Goal: Transaction & Acquisition: Purchase product/service

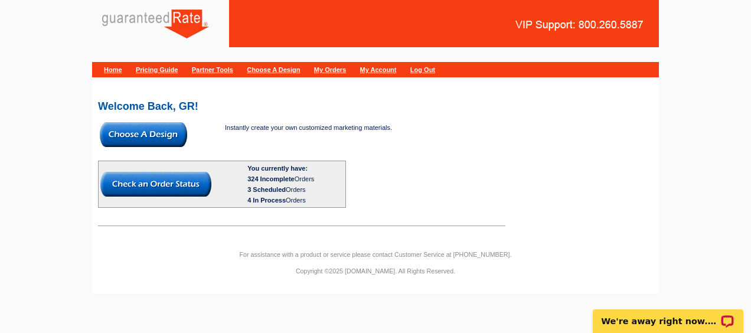
click at [161, 70] on link "Pricing Guide" at bounding box center [157, 69] width 42 height 7
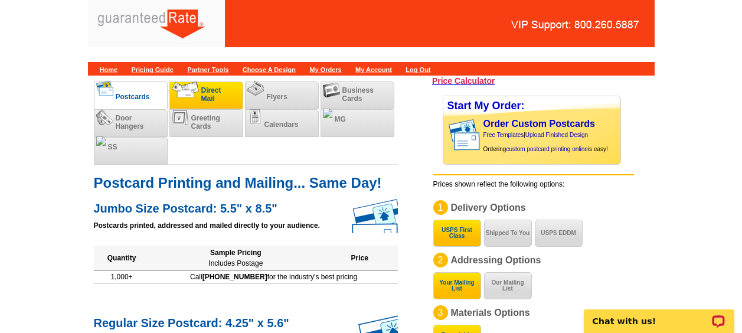
click at [191, 93] on img at bounding box center [185, 89] width 27 height 16
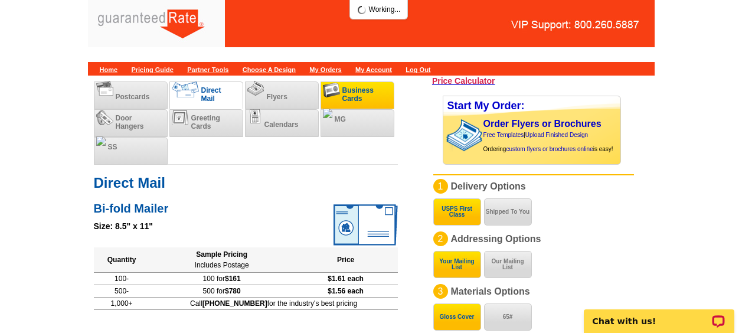
click at [359, 92] on span "Business Cards" at bounding box center [357, 94] width 31 height 17
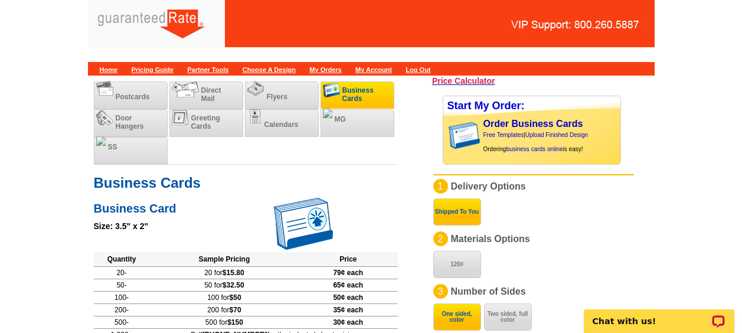
click at [367, 91] on li "Business Cards" at bounding box center [357, 95] width 74 height 28
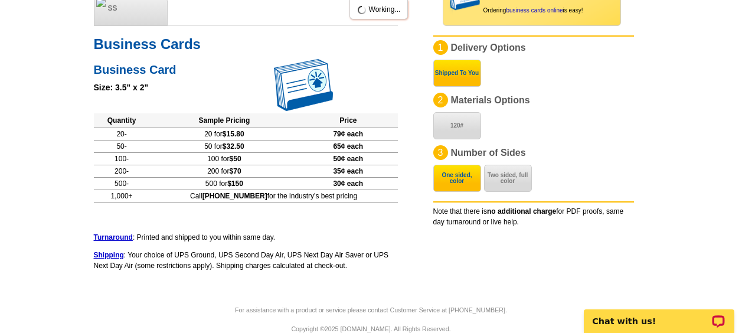
scroll to position [158, 0]
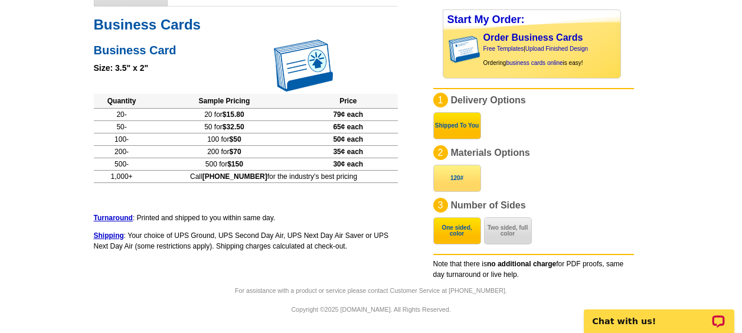
click at [460, 176] on button "120#" at bounding box center [457, 178] width 48 height 27
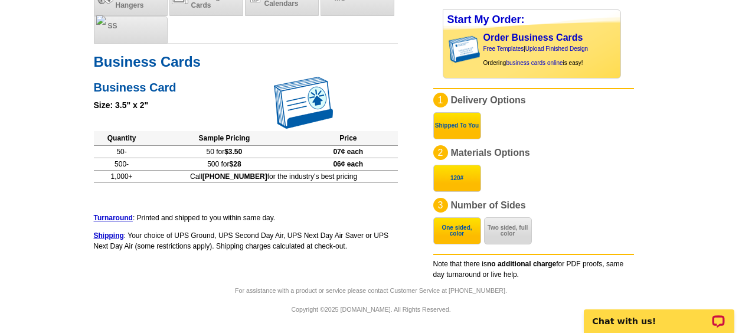
scroll to position [121, 0]
click at [516, 227] on button "Two sided, full color" at bounding box center [508, 230] width 48 height 27
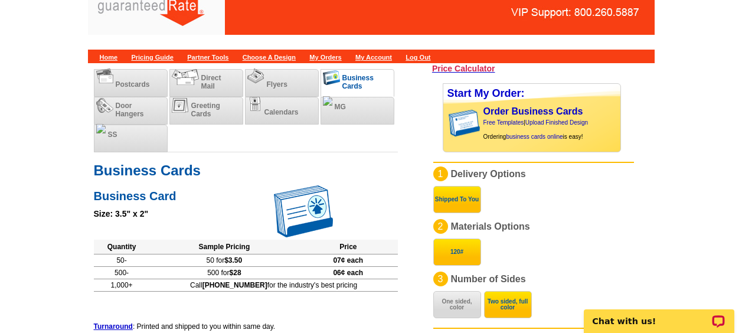
scroll to position [3, 0]
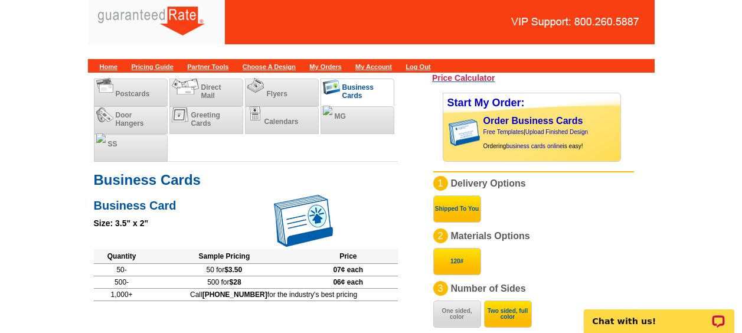
click at [487, 74] on h3 "Price Calculator" at bounding box center [463, 78] width 63 height 11
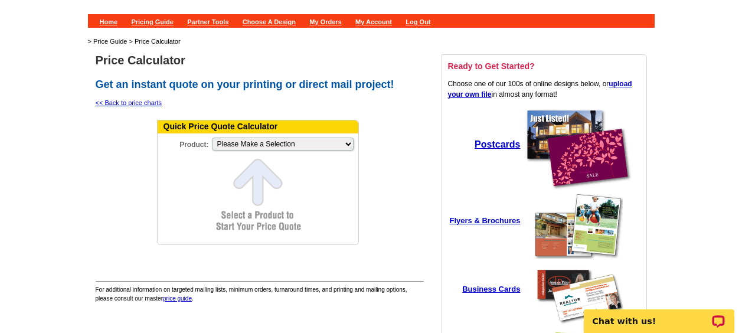
scroll to position [59, 0]
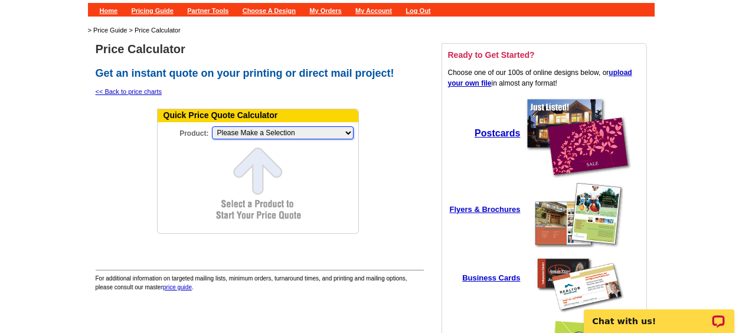
click at [243, 133] on select "Please Make a Selection Jumbo Postcard (5.5" x 8.5") Regular Postcard (4.25" x …" at bounding box center [283, 132] width 142 height 13
select select "5"
click at [212, 126] on select "Please Make a Selection Jumbo Postcard (5.5" x 8.5") Regular Postcard (4.25" x …" at bounding box center [283, 132] width 142 height 13
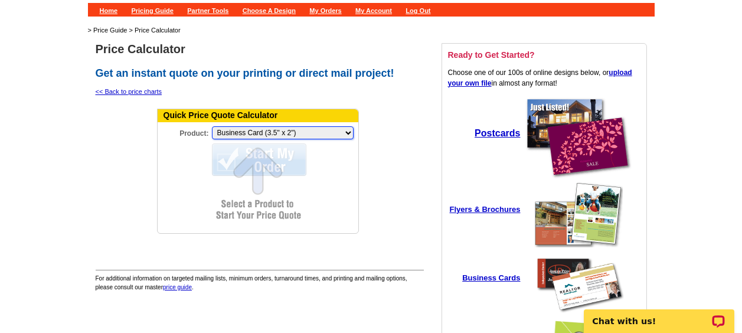
scroll to position [0, 0]
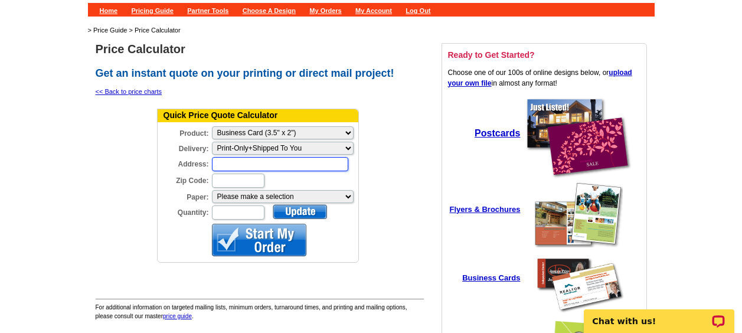
click at [257, 164] on input "Address:" at bounding box center [280, 164] width 136 height 14
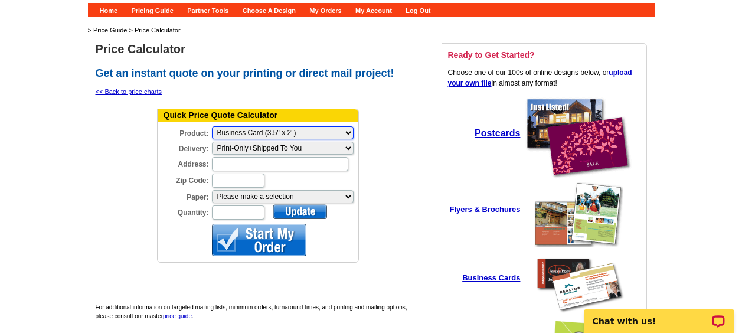
click at [284, 129] on select "Please Make a Selection Jumbo Postcard (5.5" x 8.5") Regular Postcard (4.25" x …" at bounding box center [283, 132] width 142 height 13
click at [127, 204] on td at bounding box center [126, 189] width 58 height 168
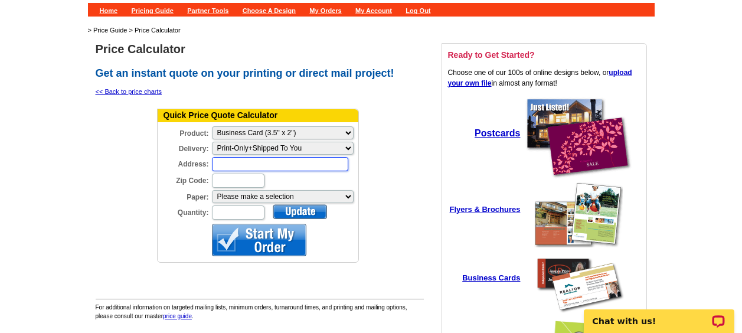
click at [243, 164] on input "Address:" at bounding box center [280, 164] width 136 height 14
type input "[STREET_ADDRESS]"
type input "05158"
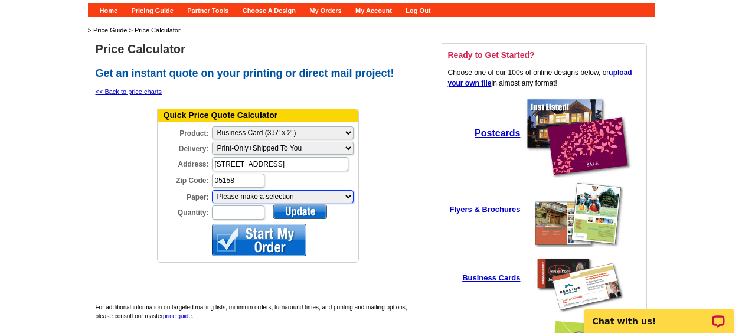
click at [261, 196] on select "Please make a selection Magnetic Stock 120#" at bounding box center [283, 196] width 142 height 13
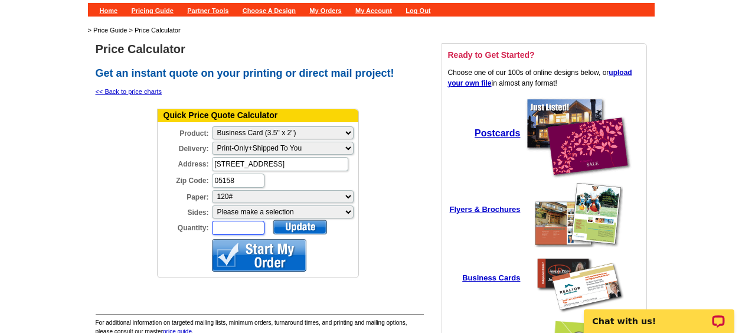
click at [241, 225] on input "Quantity:" at bounding box center [238, 228] width 53 height 14
click at [233, 217] on select "Please make a selection One sided, color Two sided, full color" at bounding box center [283, 211] width 142 height 13
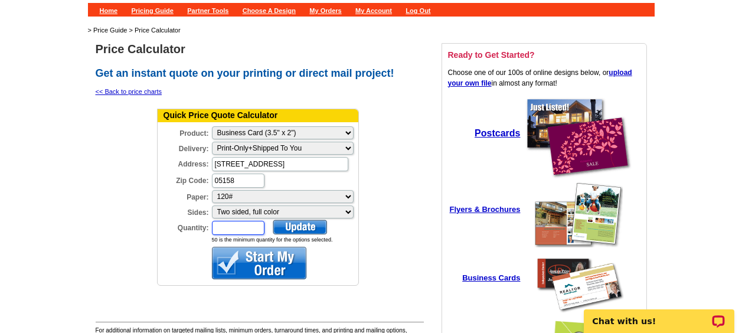
click at [233, 225] on input "Quantity:" at bounding box center [238, 228] width 53 height 14
click at [311, 218] on form "Quick Price Quote Calculator Product: Please Make a Selection Jumbo Postcard (5…" at bounding box center [258, 198] width 202 height 178
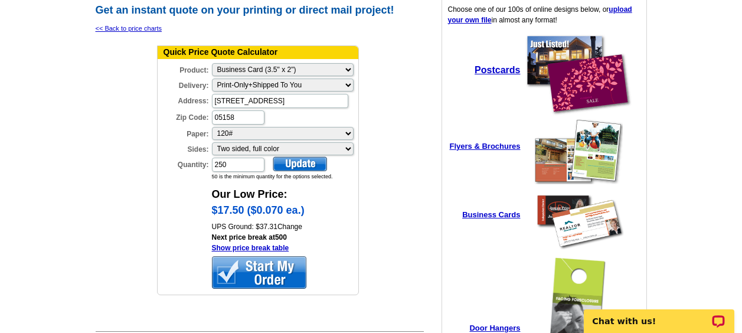
scroll to position [156, 0]
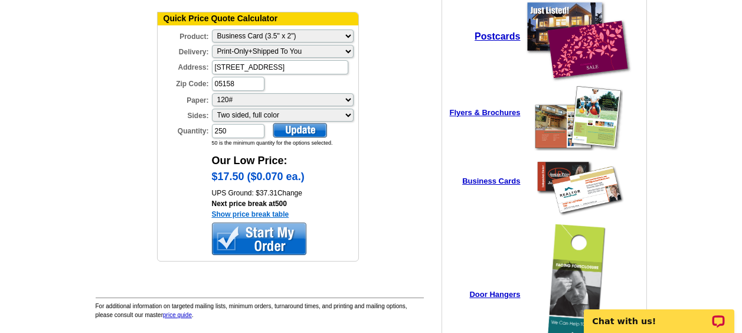
click at [274, 213] on link "Show price break table" at bounding box center [250, 214] width 77 height 8
click at [243, 125] on input "250" at bounding box center [238, 131] width 53 height 14
type input "2"
type input "500"
click at [292, 131] on div at bounding box center [300, 130] width 54 height 15
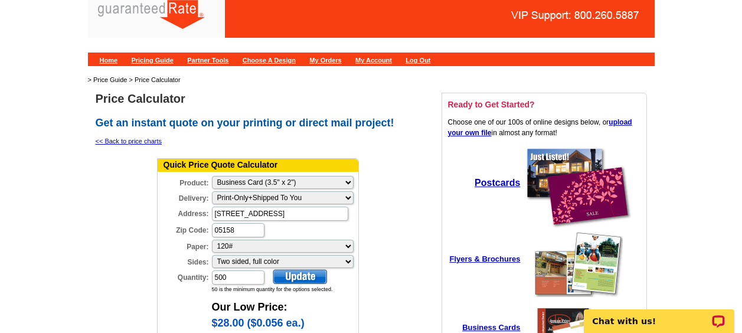
scroll to position [2, 0]
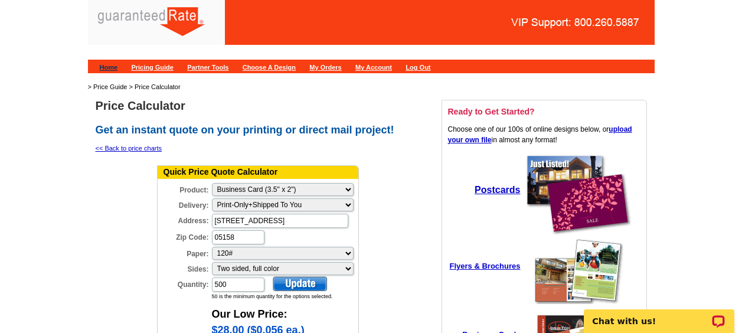
click at [116, 65] on link "Home" at bounding box center [109, 67] width 18 height 7
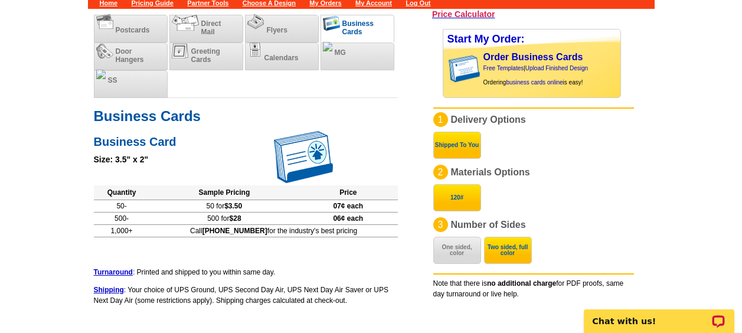
scroll to position [121, 0]
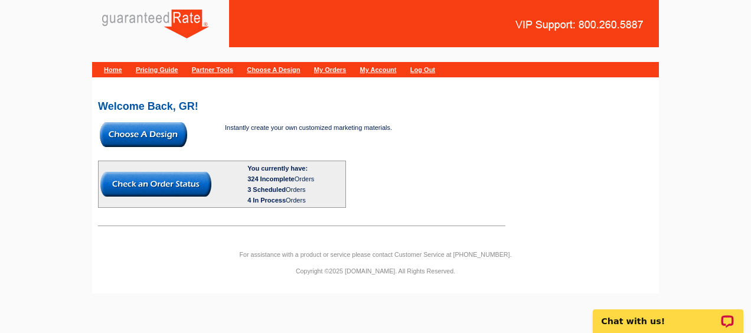
click at [133, 127] on img at bounding box center [143, 134] width 87 height 25
drag, startPoint x: 297, startPoint y: 99, endPoint x: 253, endPoint y: 93, distance: 45.3
click at [253, 93] on div "Welcome Back, GR! Instantly create your own customized marketing materials. You…" at bounding box center [375, 159] width 567 height 146
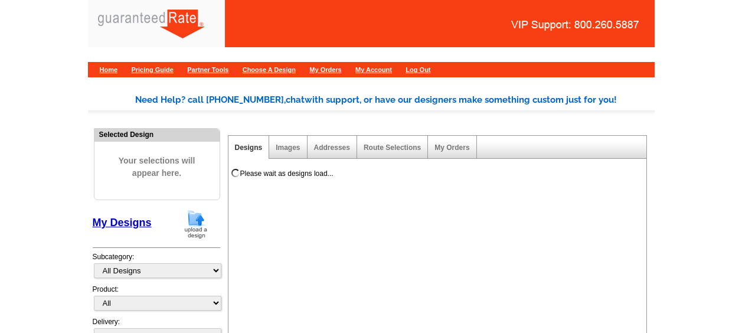
click at [198, 215] on img at bounding box center [196, 224] width 31 height 30
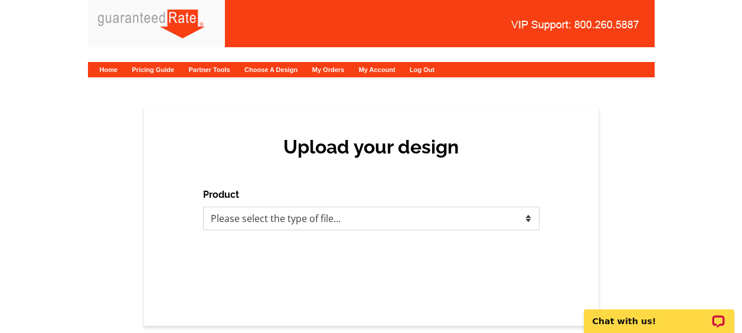
click at [401, 214] on select "Please select the type of file... Postcards Calendars Business Cards Letters an…" at bounding box center [371, 219] width 336 height 24
select select "3"
click at [203, 207] on select "Please select the type of file... Postcards Calendars Business Cards Letters an…" at bounding box center [371, 219] width 336 height 24
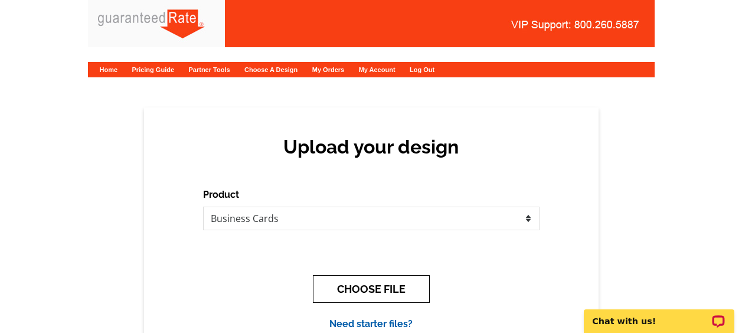
drag, startPoint x: 344, startPoint y: 297, endPoint x: 339, endPoint y: 259, distance: 38.7
click at [343, 297] on button "CHOOSE FILE" at bounding box center [371, 289] width 117 height 28
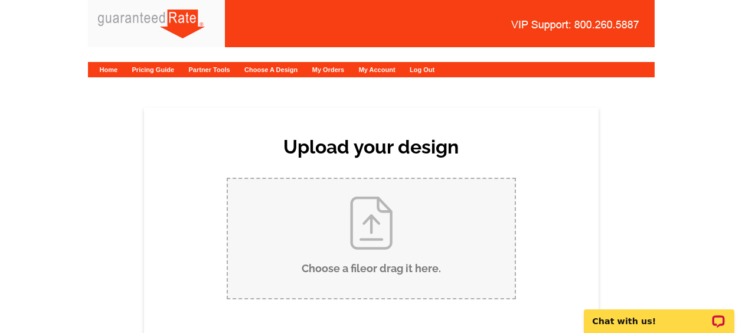
click at [318, 230] on input "Choose a file or drag it here ." at bounding box center [371, 238] width 287 height 119
click at [325, 244] on input "Choose a file or drag it here ." at bounding box center [371, 238] width 287 height 119
type input "C:\fakepath\Michelle Chmelar Business Card (1).pdf"
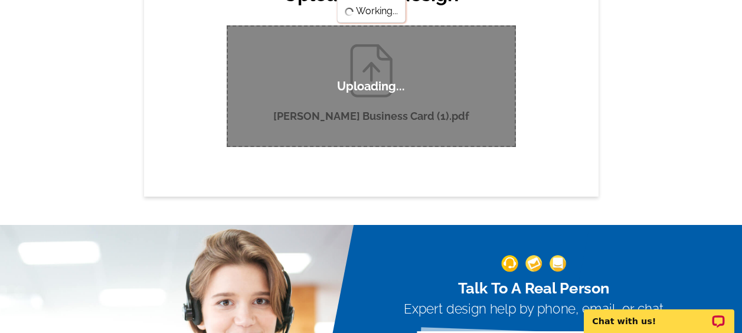
scroll to position [177, 0]
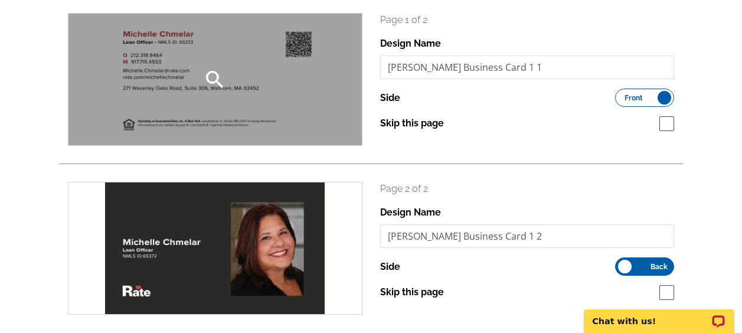
scroll to position [236, 0]
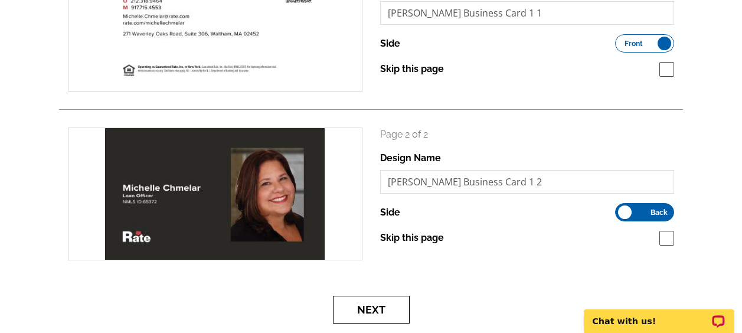
click at [370, 315] on button "Next" at bounding box center [371, 310] width 77 height 28
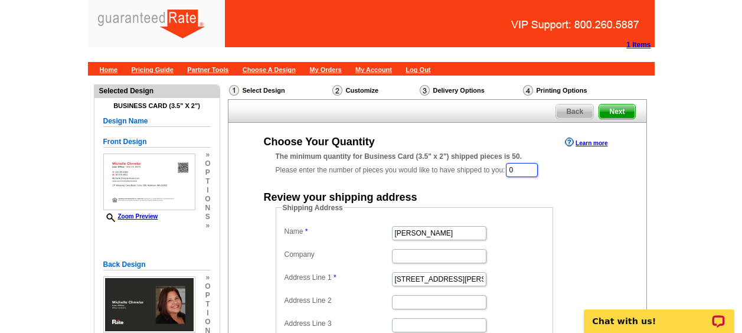
click at [532, 165] on input "0" at bounding box center [522, 170] width 32 height 14
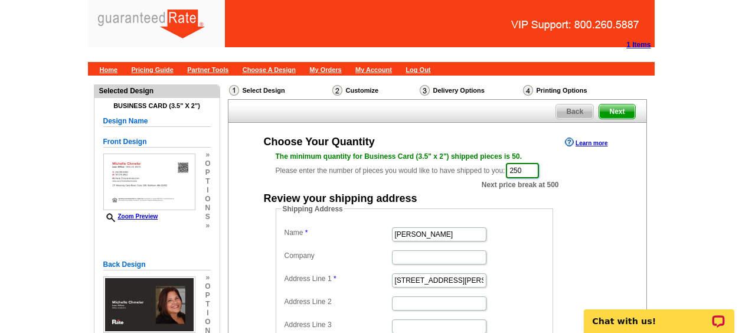
type input "250"
type input "[PERSON_NAME]"
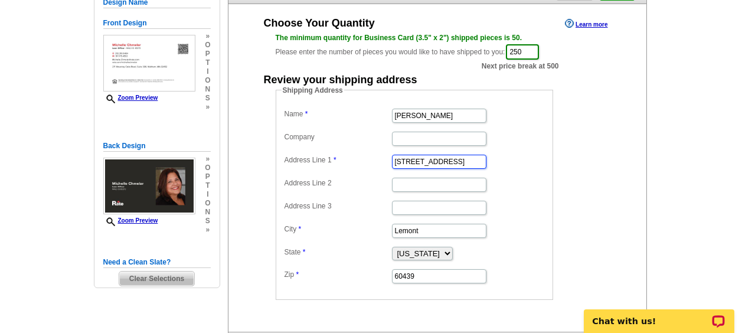
scroll to position [123, 0]
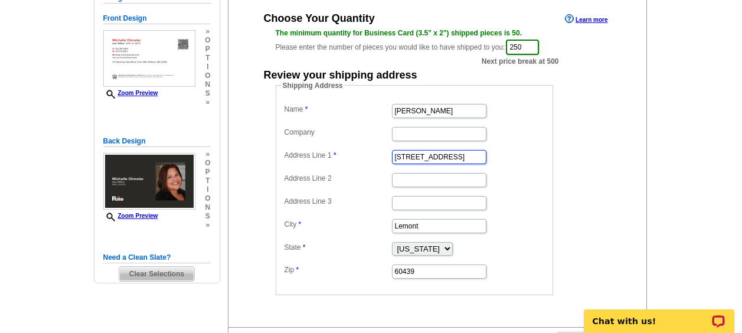
type input "22 School St."
paste input "Westminster"
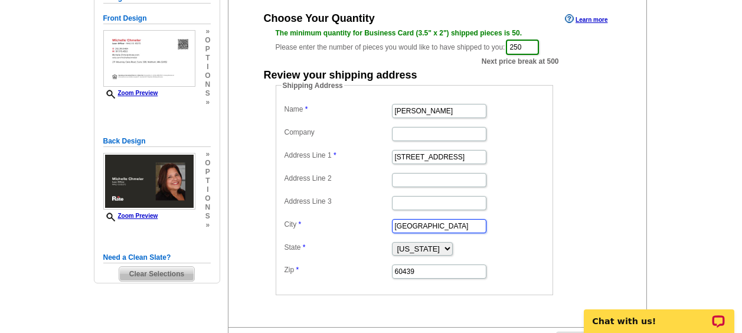
type input "Westminster"
click at [420, 247] on select "Alabama Alaska Arizona Arkansas California Colorado Connecticut District of Col…" at bounding box center [422, 249] width 61 height 14
select select "VT"
click at [392, 242] on select "Alabama Alaska Arizona Arkansas California Colorado Connecticut District of Col…" at bounding box center [422, 249] width 61 height 14
drag, startPoint x: 414, startPoint y: 250, endPoint x: 412, endPoint y: 259, distance: 8.5
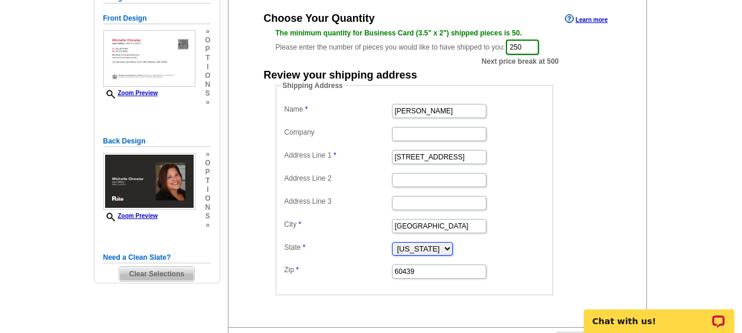
click at [414, 250] on select "Alabama Alaska Arizona Arkansas California Colorado Connecticut District of Col…" at bounding box center [422, 249] width 61 height 14
click at [415, 264] on input "60439" at bounding box center [439, 271] width 94 height 14
click at [415, 266] on input "60439" at bounding box center [439, 271] width 94 height 14
paste input "05158"
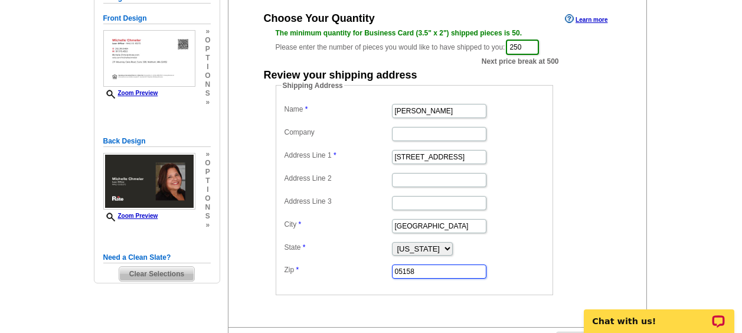
type input "05158"
click at [510, 225] on dd "Westminster" at bounding box center [415, 225] width 266 height 18
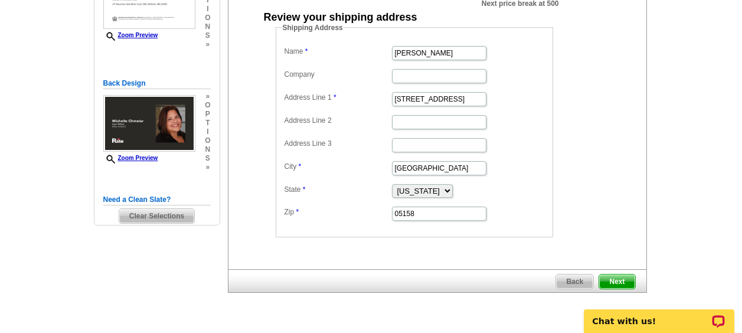
click at [620, 279] on span "Next" at bounding box center [616, 281] width 35 height 14
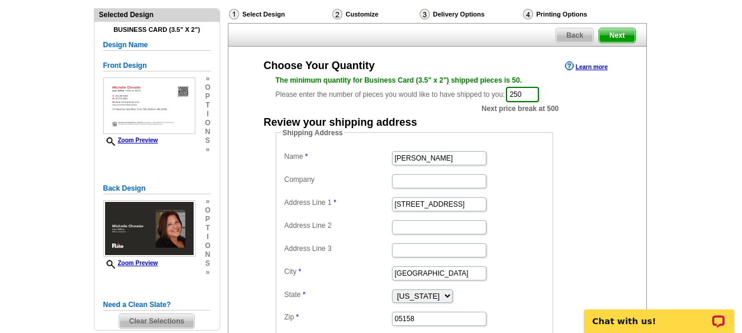
scroll to position [199, 0]
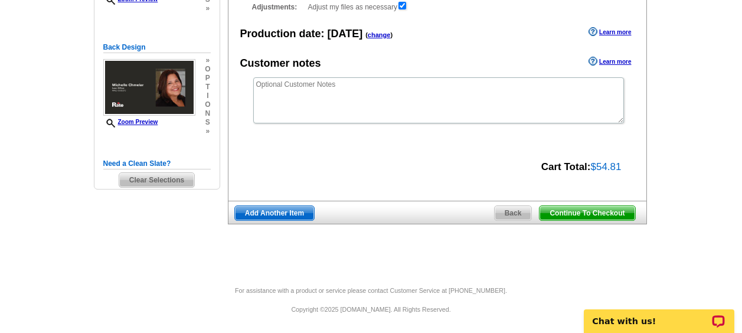
scroll to position [218, 0]
click at [614, 208] on span "Continue To Checkout" at bounding box center [586, 213] width 95 height 14
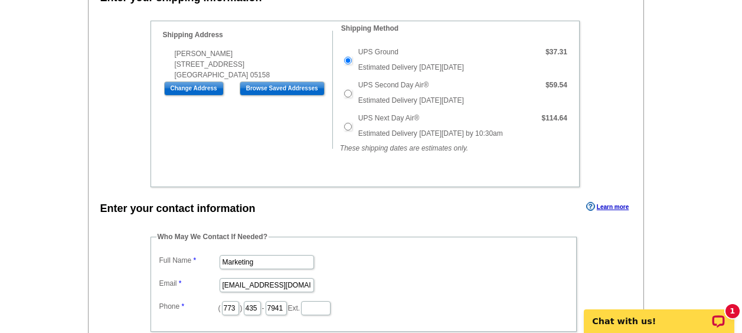
scroll to position [333, 0]
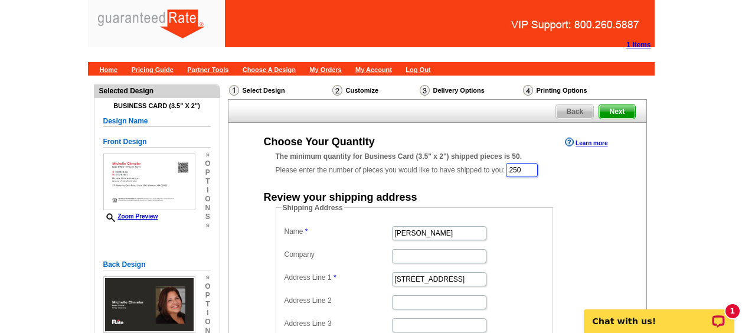
click at [534, 165] on input "250" at bounding box center [522, 170] width 32 height 14
type input "2"
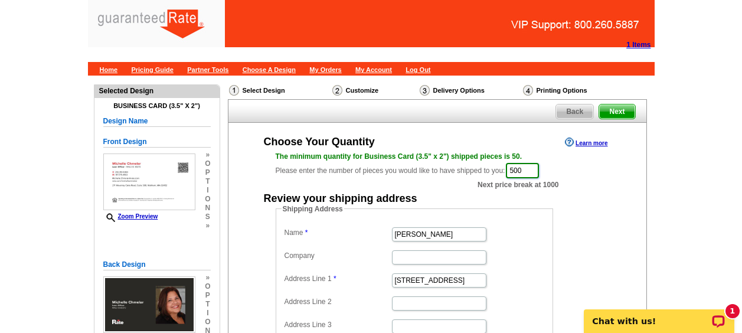
type input "500"
click at [569, 201] on div "Review your shipping address" at bounding box center [437, 197] width 371 height 12
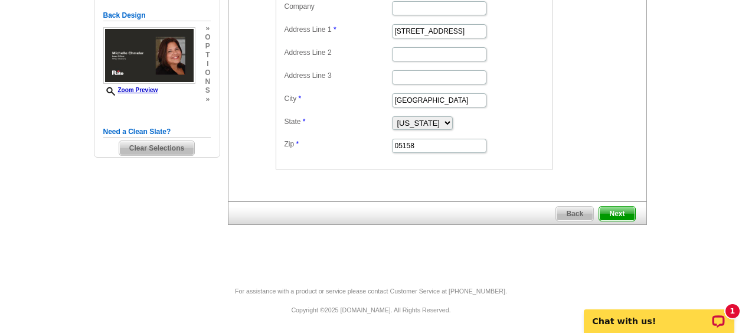
click at [615, 212] on span "Next" at bounding box center [616, 214] width 35 height 14
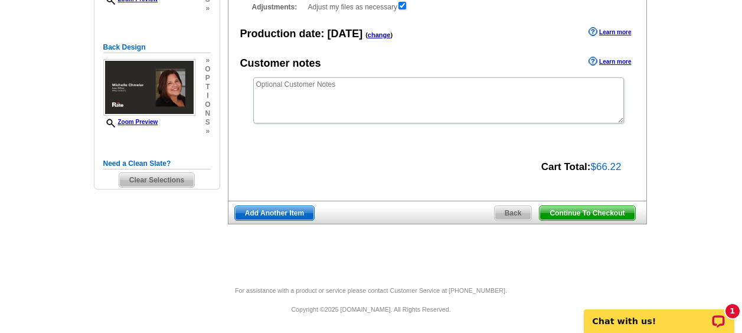
click at [578, 217] on span "Continue To Checkout" at bounding box center [586, 213] width 95 height 14
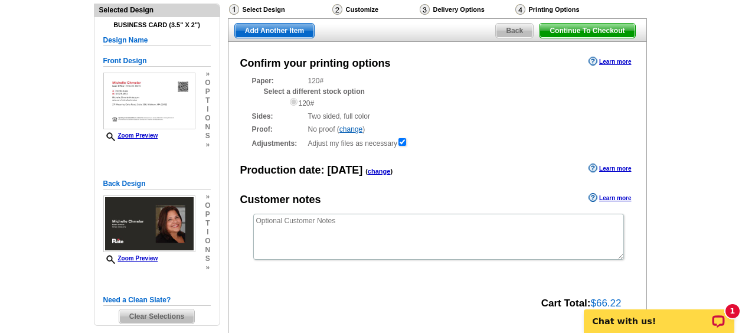
scroll to position [81, 0]
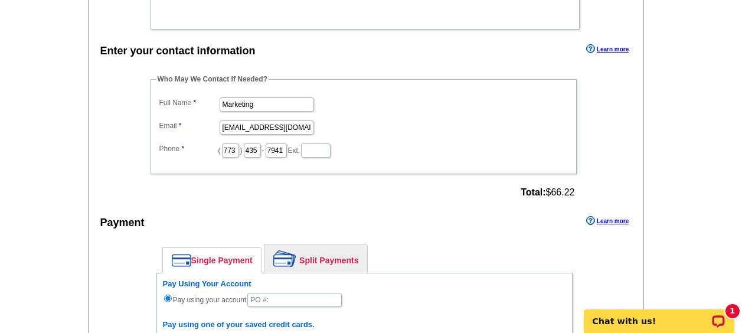
scroll to position [507, 0]
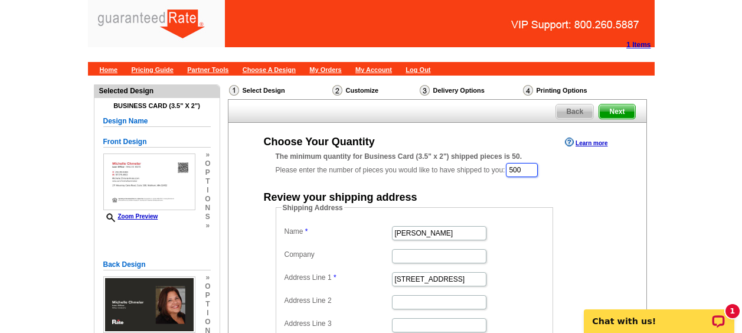
click at [531, 166] on input "500" at bounding box center [522, 170] width 32 height 14
type input "5"
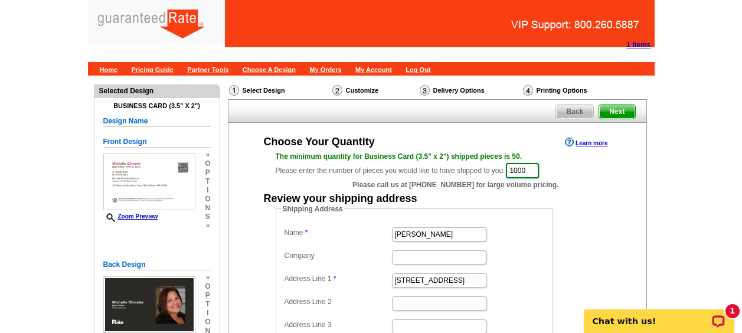
type input "1000"
click at [609, 208] on div "Shipping Address Name [PERSON_NAME] Company Address Line 1 22 School St. Addres…" at bounding box center [437, 311] width 371 height 215
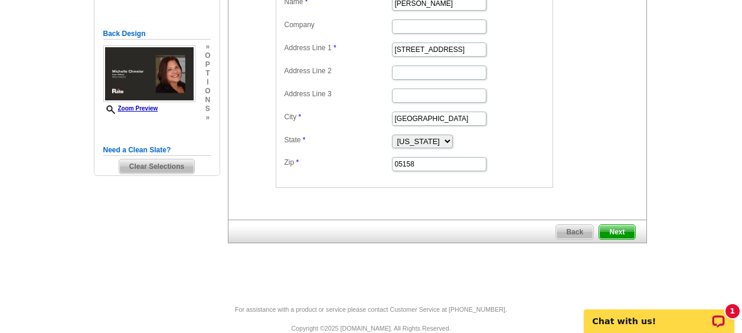
scroll to position [249, 0]
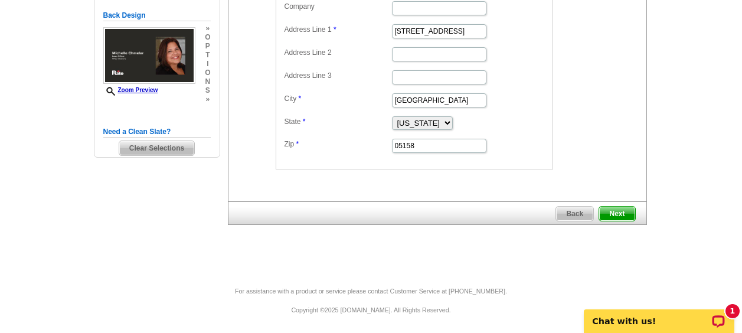
click at [620, 218] on span "Next" at bounding box center [616, 214] width 35 height 14
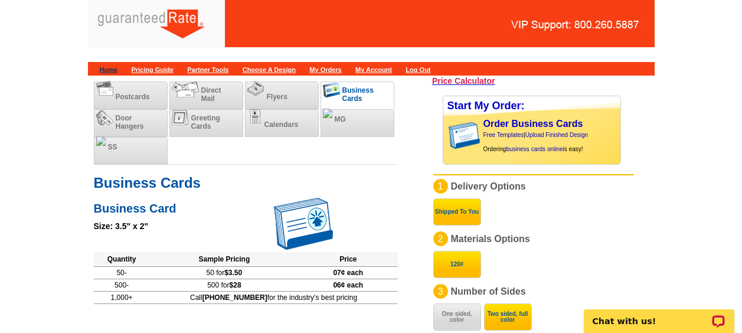
click at [112, 70] on link "Home" at bounding box center [109, 69] width 18 height 7
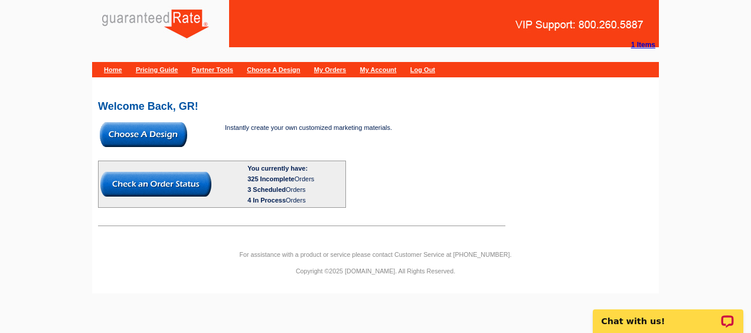
click at [169, 131] on img at bounding box center [143, 134] width 87 height 25
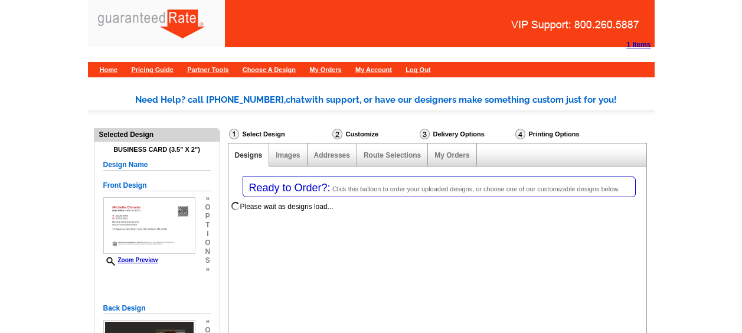
select select "3"
select select "5"
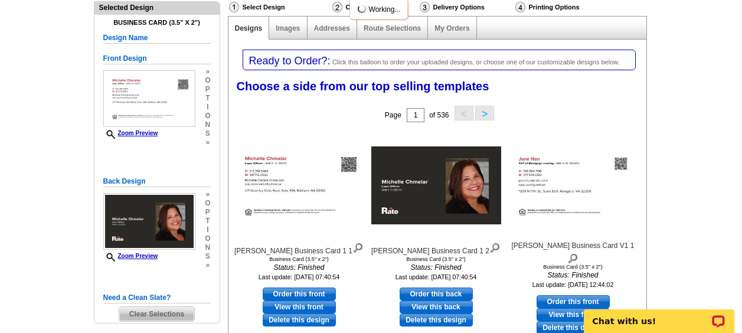
scroll to position [177, 0]
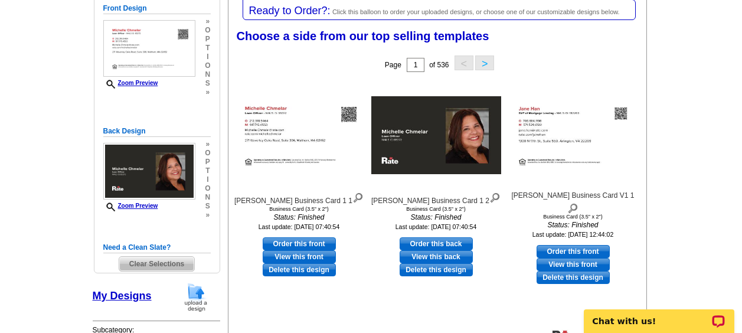
click at [202, 296] on img at bounding box center [196, 297] width 31 height 30
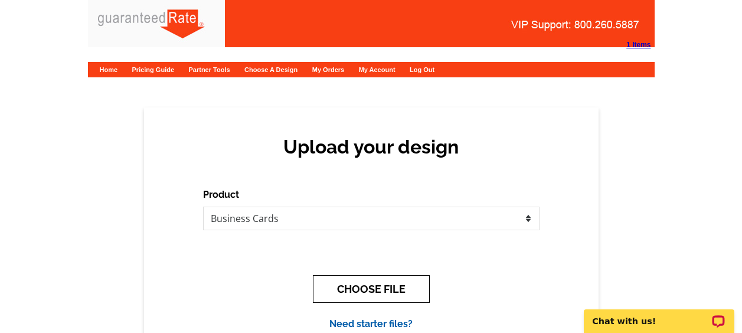
click at [338, 289] on button "CHOOSE FILE" at bounding box center [371, 289] width 117 height 28
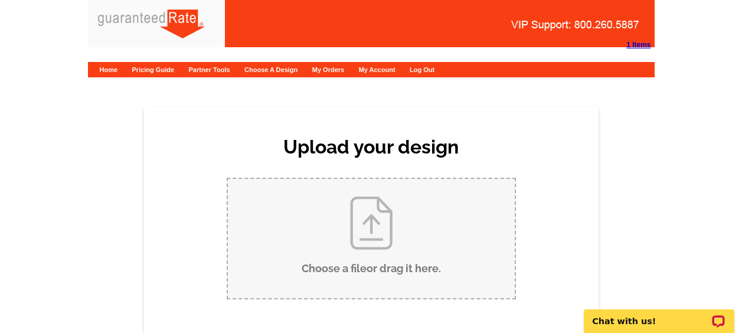
click at [318, 217] on input "Choose a file or drag it here ." at bounding box center [371, 238] width 287 height 119
type input "C:\fakepath\[PERSON_NAME] Business Card FINAL.pdf"
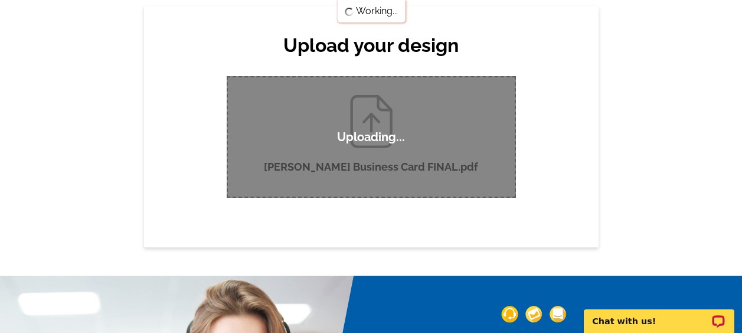
scroll to position [103, 0]
